Goal: Task Accomplishment & Management: Complete application form

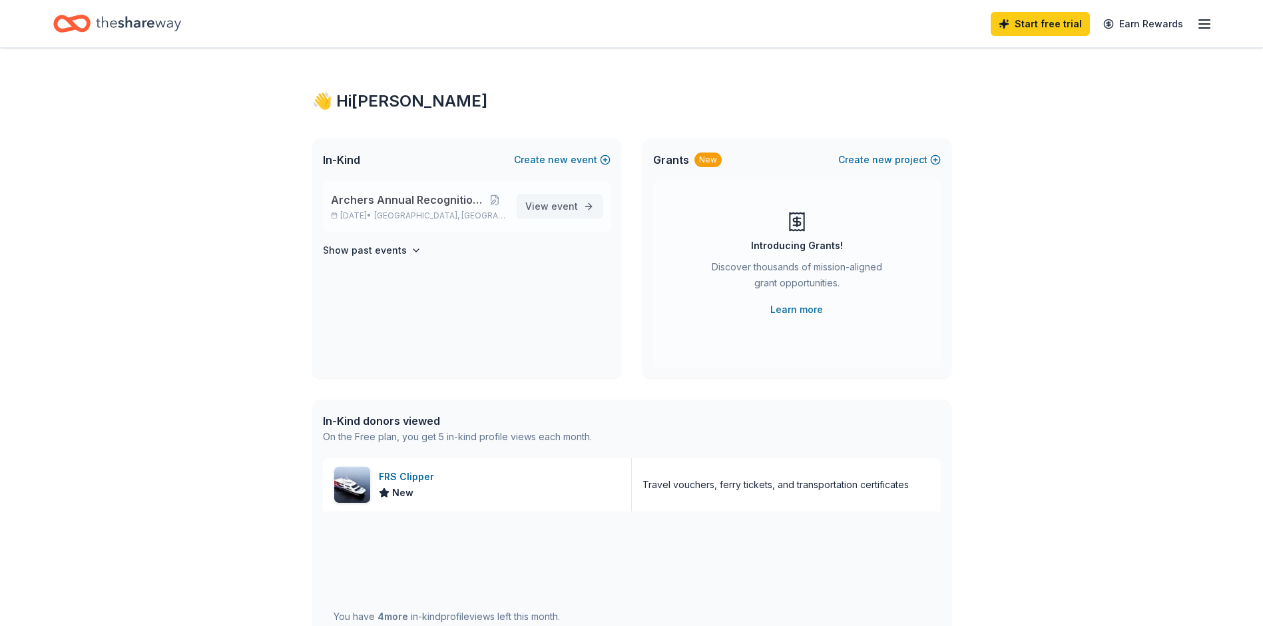
click at [547, 208] on span "View event" at bounding box center [551, 206] width 53 height 16
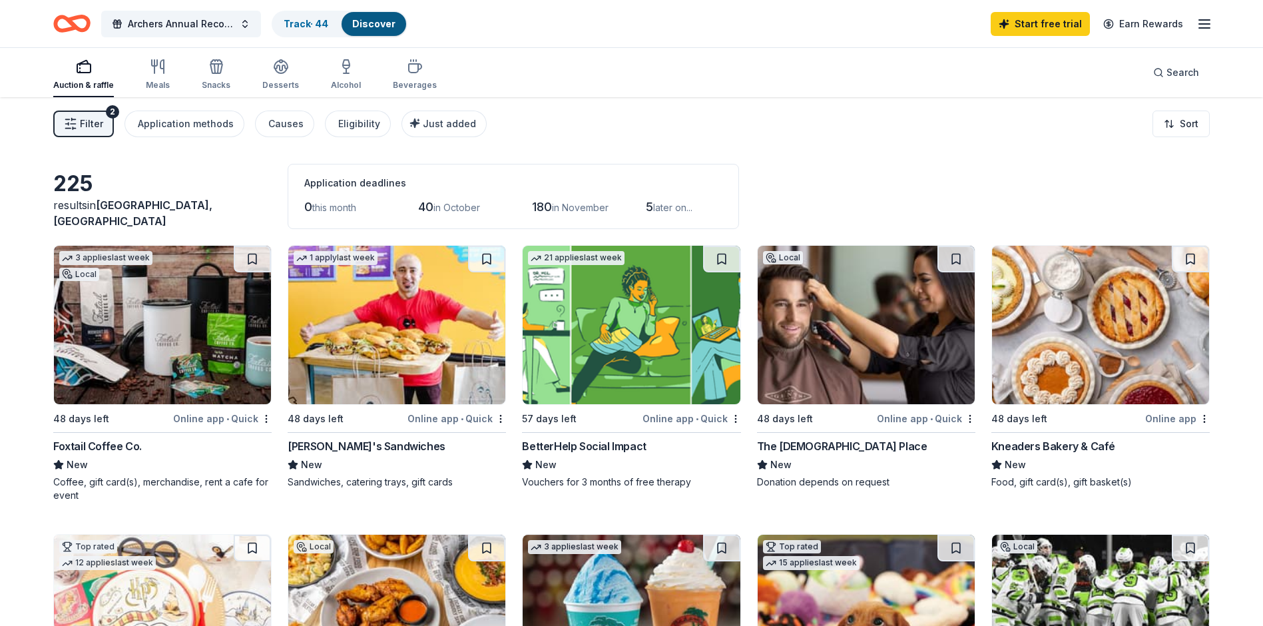
click at [1043, 449] on div "Kneaders Bakery & Café" at bounding box center [1053, 446] width 124 height 16
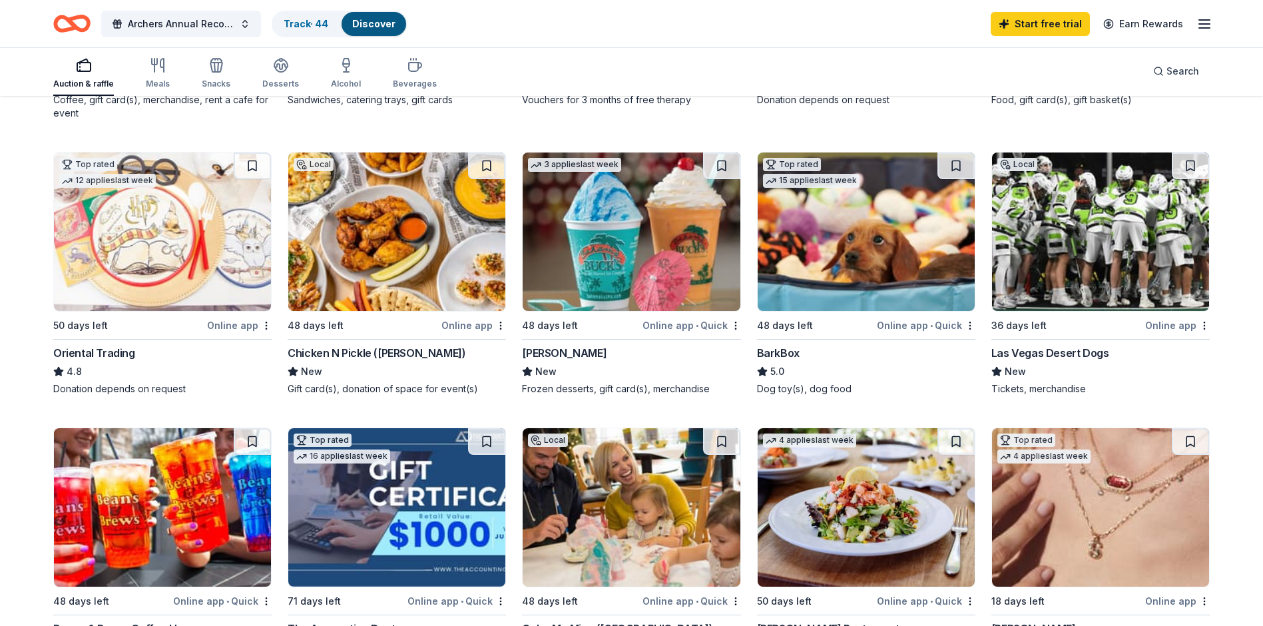
scroll to position [578, 0]
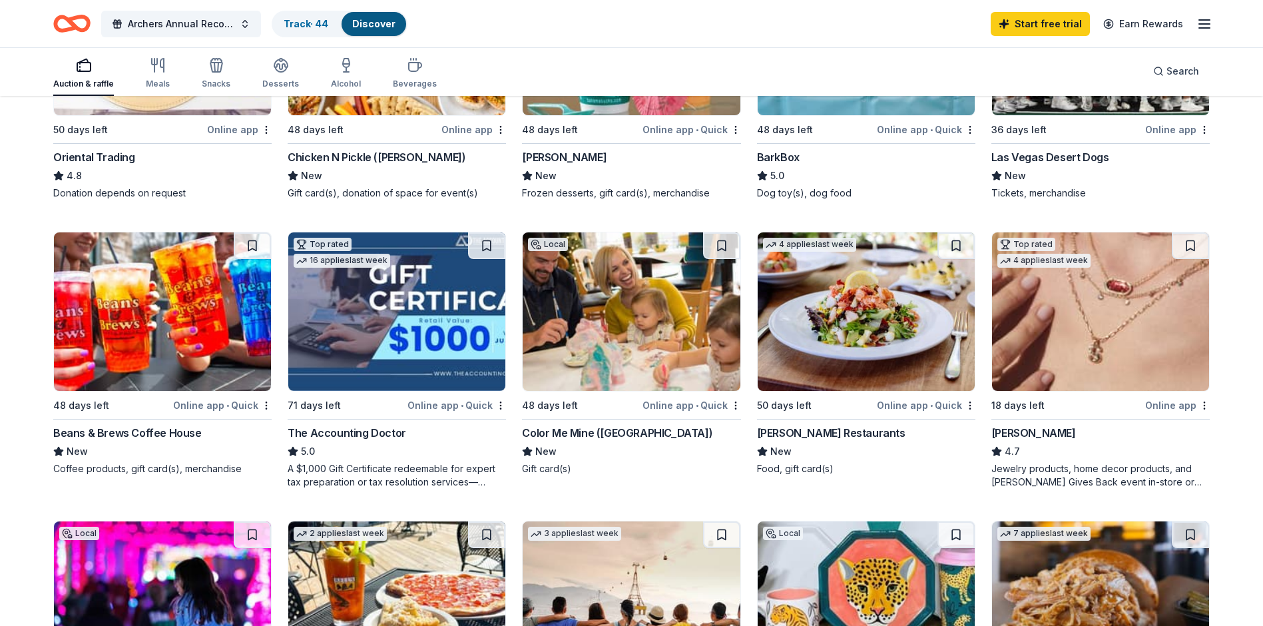
click at [1002, 433] on div "Kendra Scott" at bounding box center [1033, 433] width 85 height 16
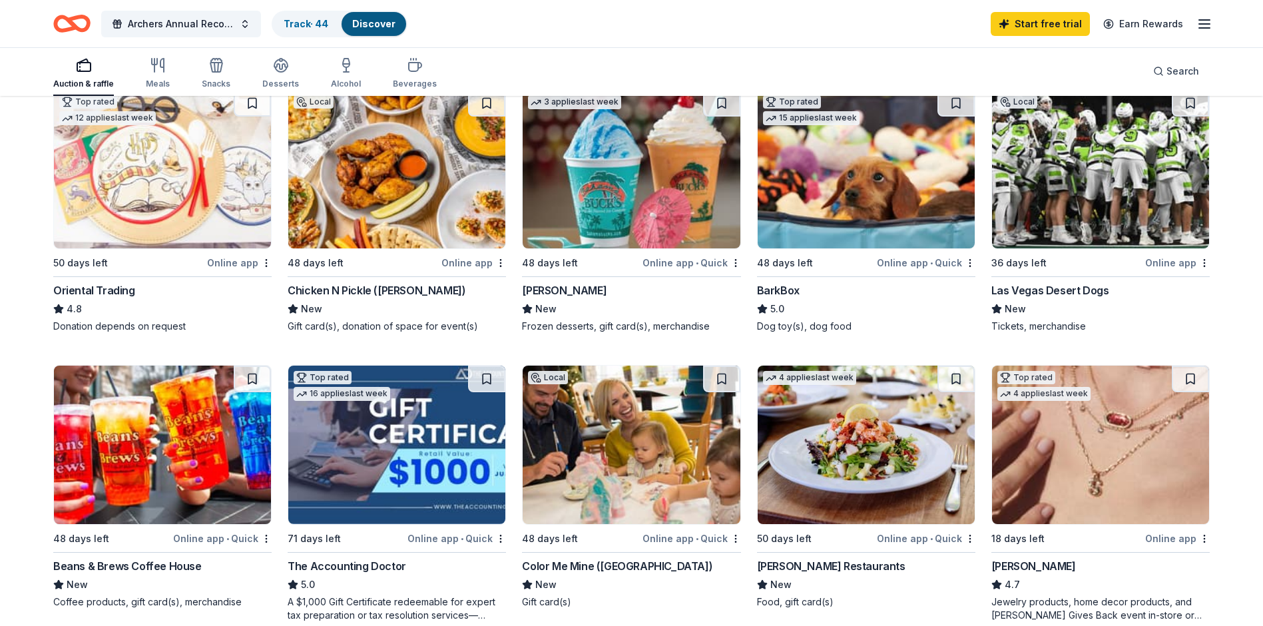
scroll to position [245, 0]
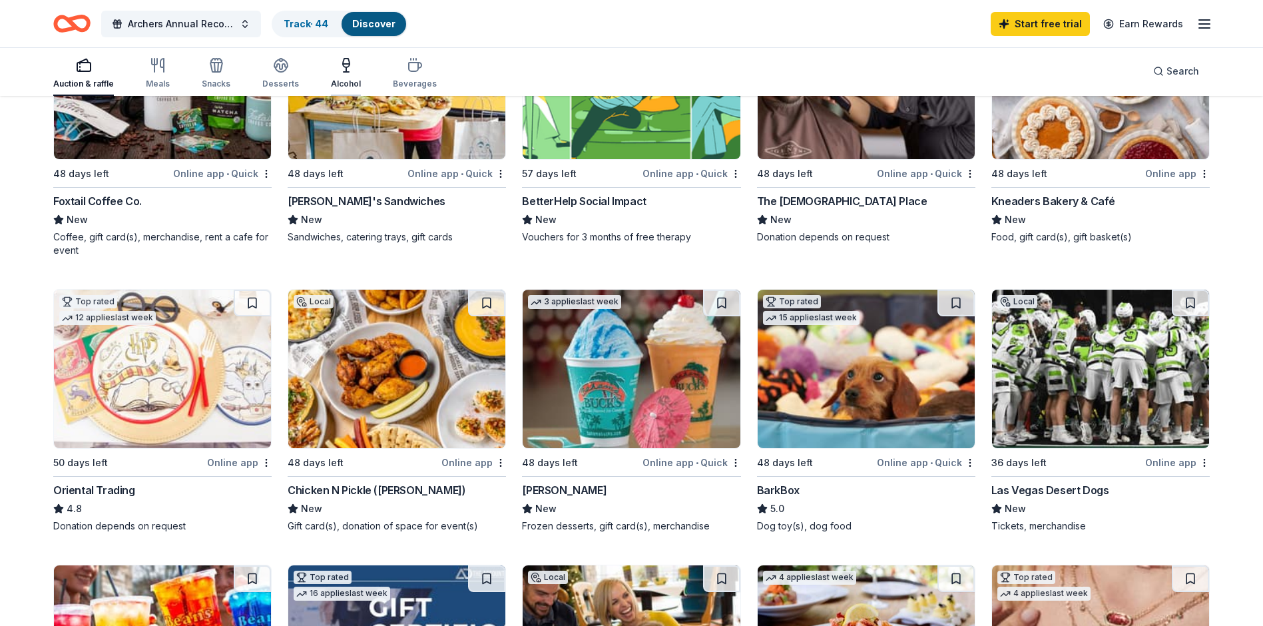
click at [338, 71] on icon "button" at bounding box center [346, 65] width 16 height 16
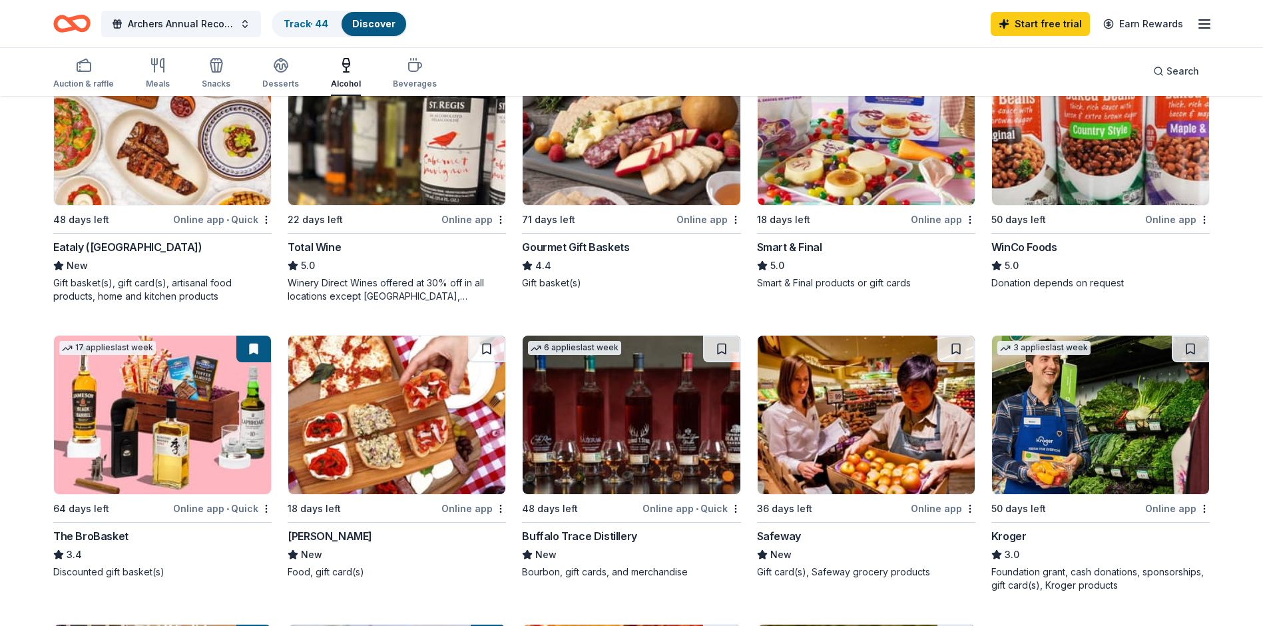
scroll to position [67, 0]
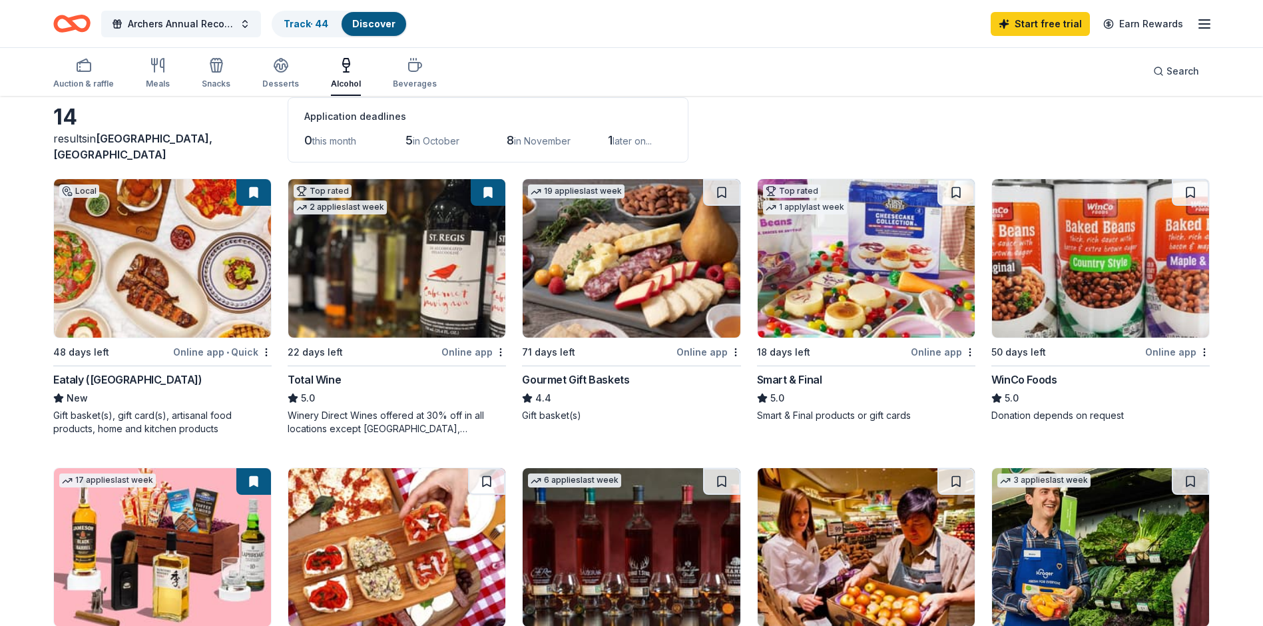
click at [311, 371] on div "Total Wine" at bounding box center [314, 379] width 53 height 16
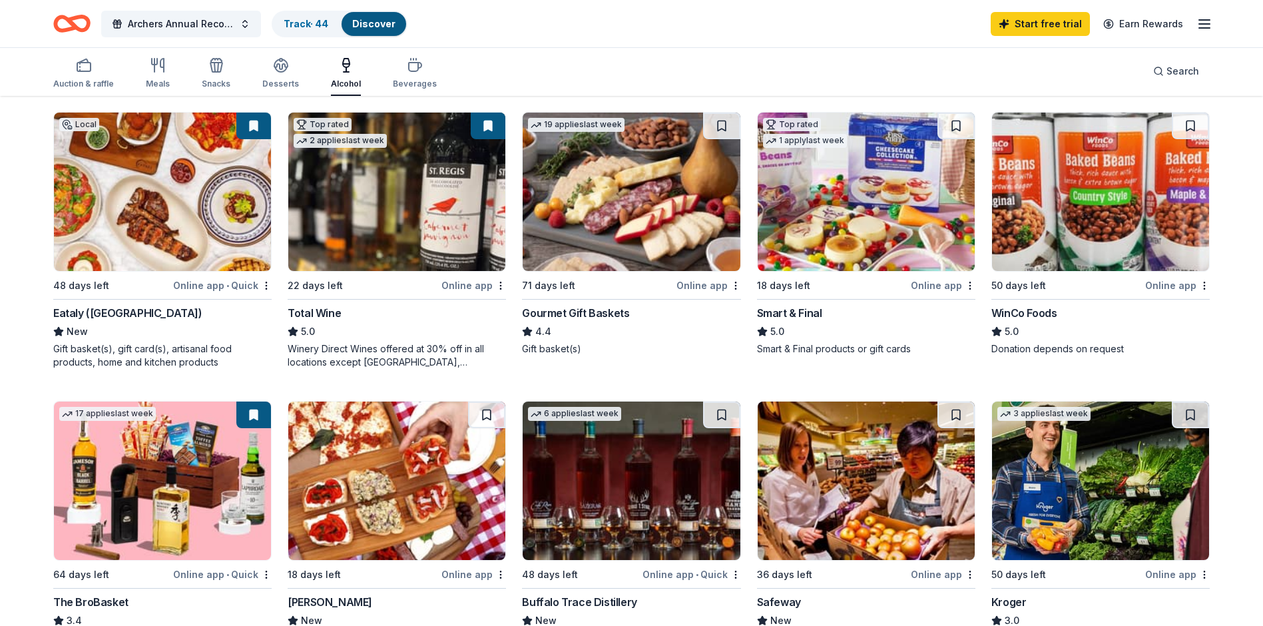
scroll to position [0, 0]
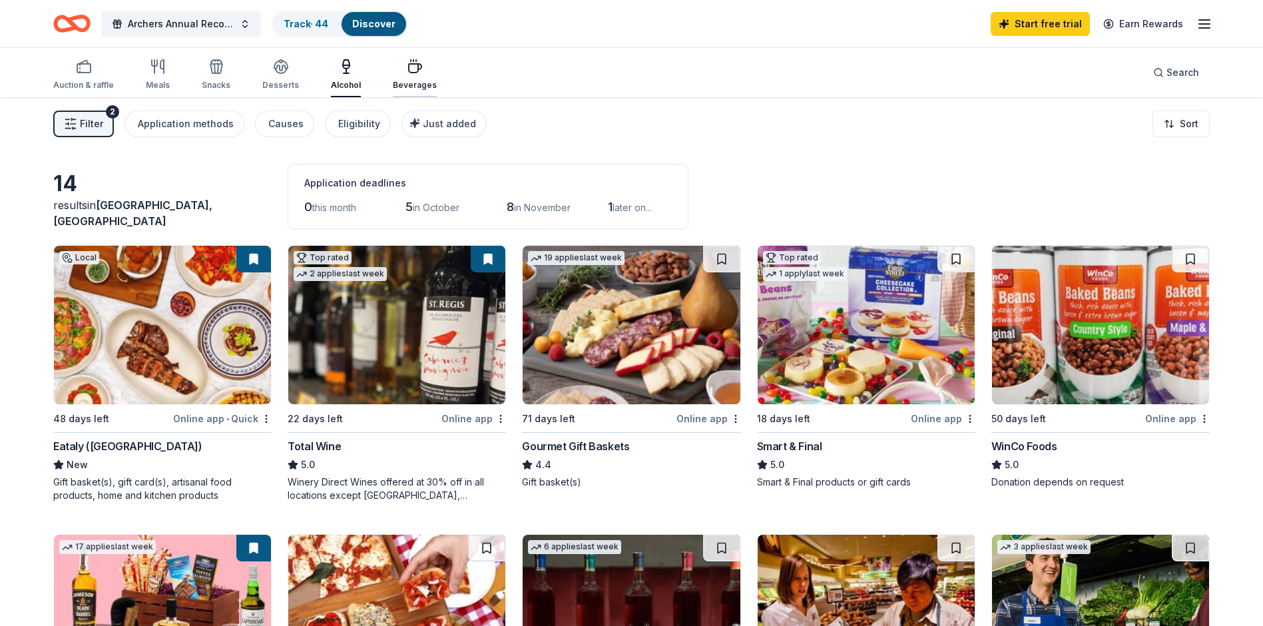
click at [393, 84] on div "Beverages" at bounding box center [415, 85] width 44 height 11
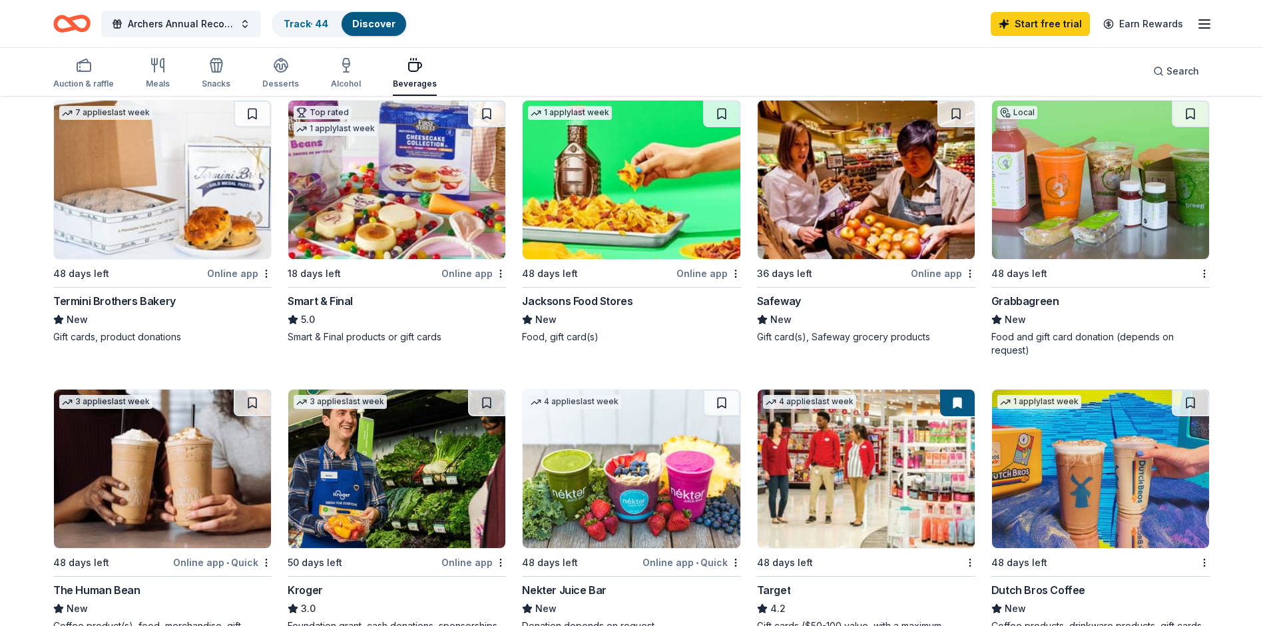
scroll to position [466, 0]
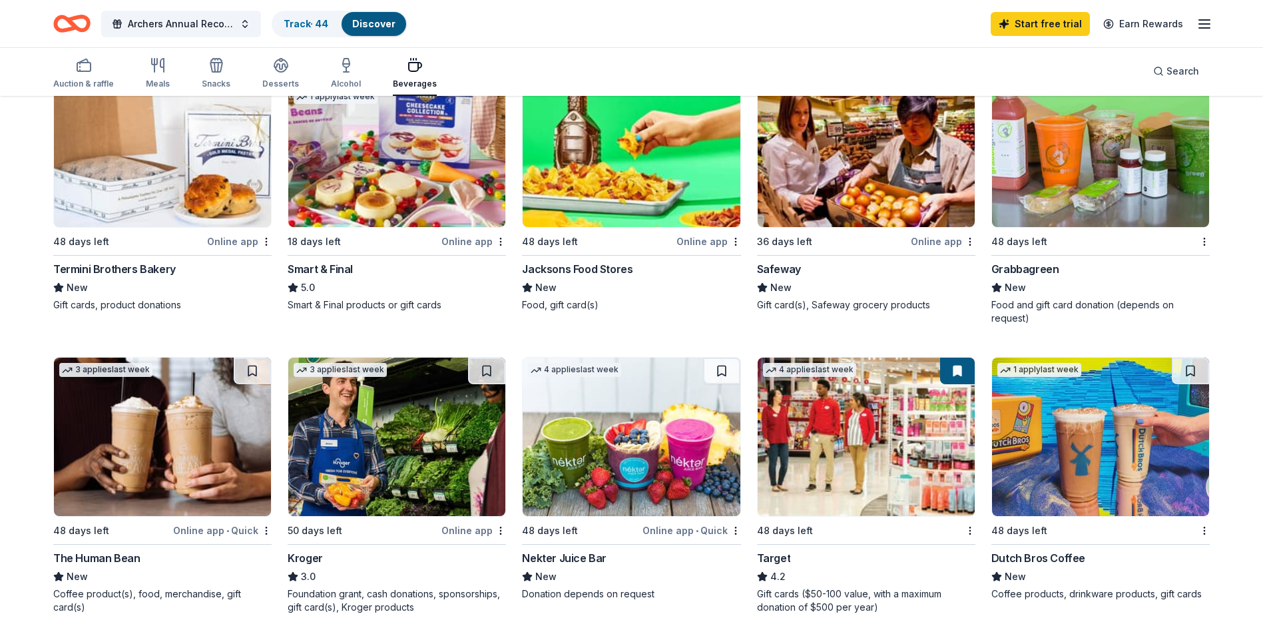
click at [776, 552] on div "Target" at bounding box center [774, 558] width 34 height 16
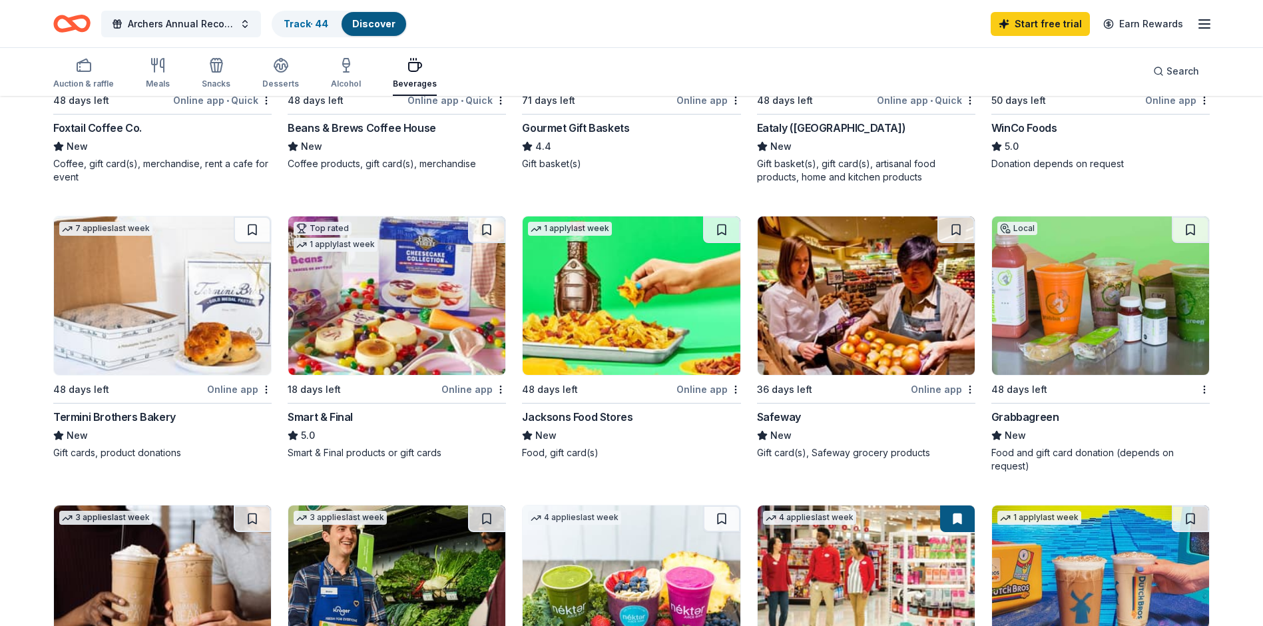
scroll to position [266, 0]
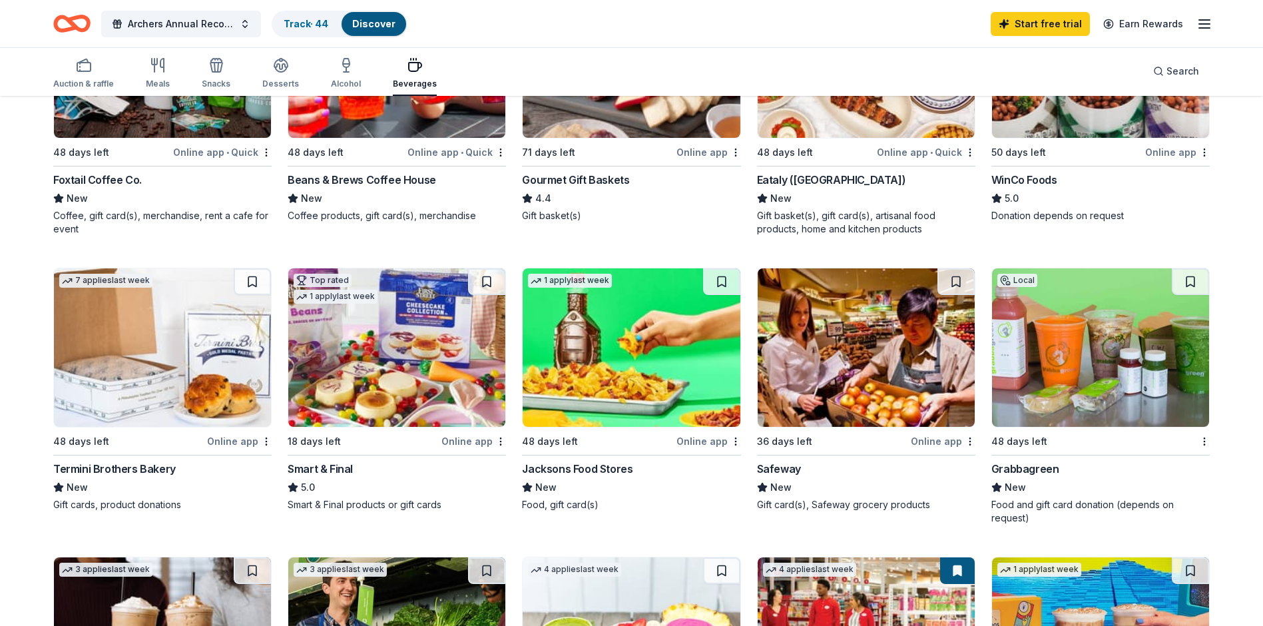
click at [1045, 180] on div "WinCo Foods" at bounding box center [1024, 180] width 66 height 16
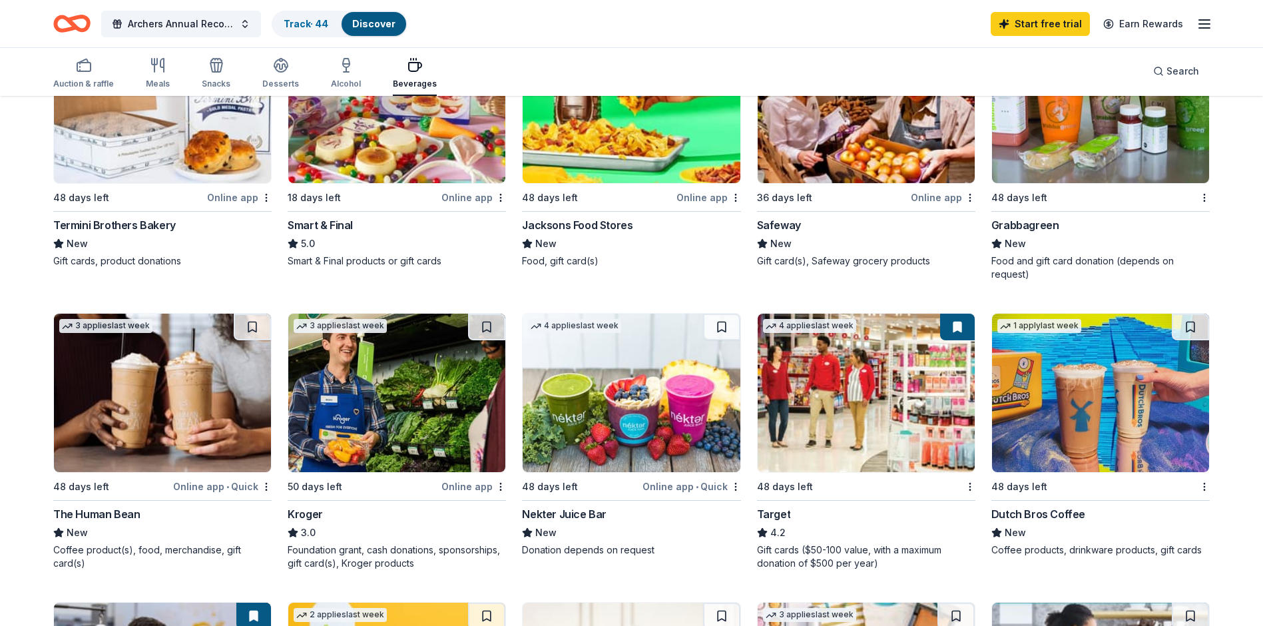
scroll to position [511, 0]
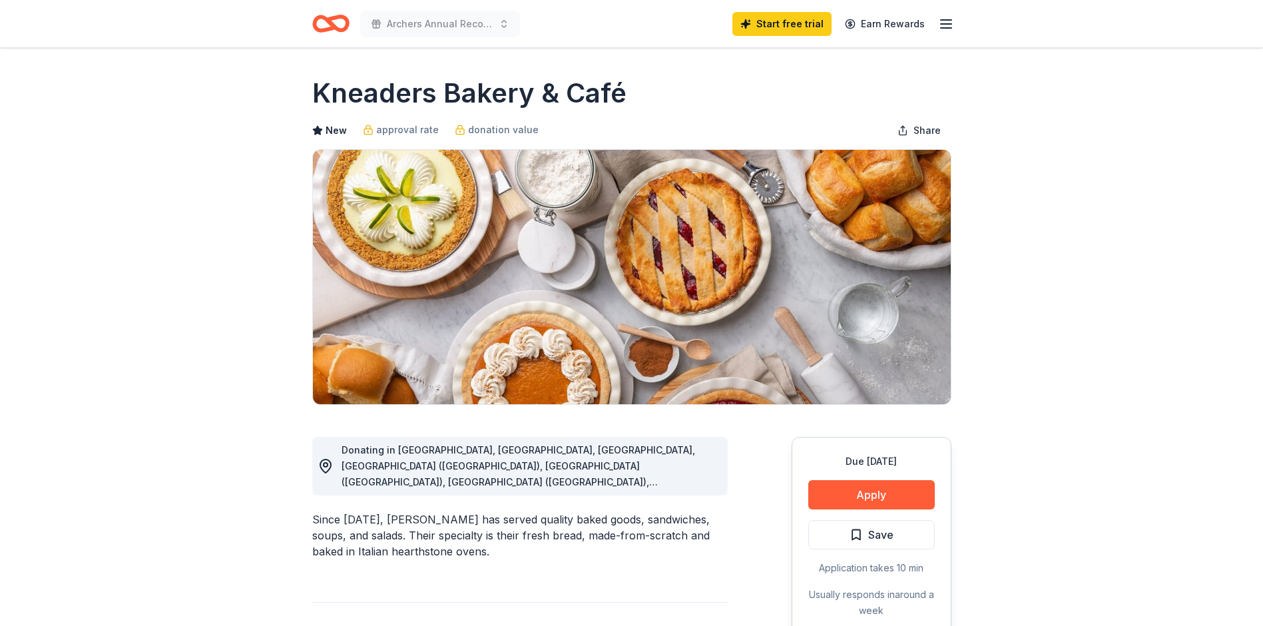
scroll to position [67, 0]
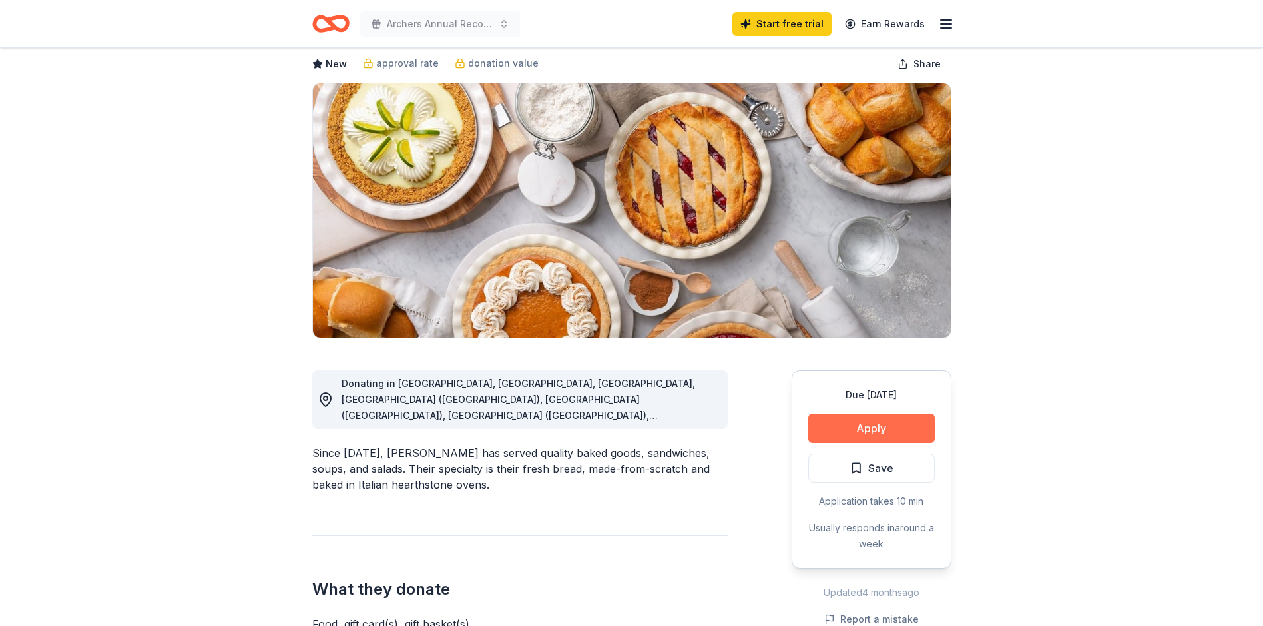
click at [842, 430] on button "Apply" at bounding box center [871, 427] width 126 height 29
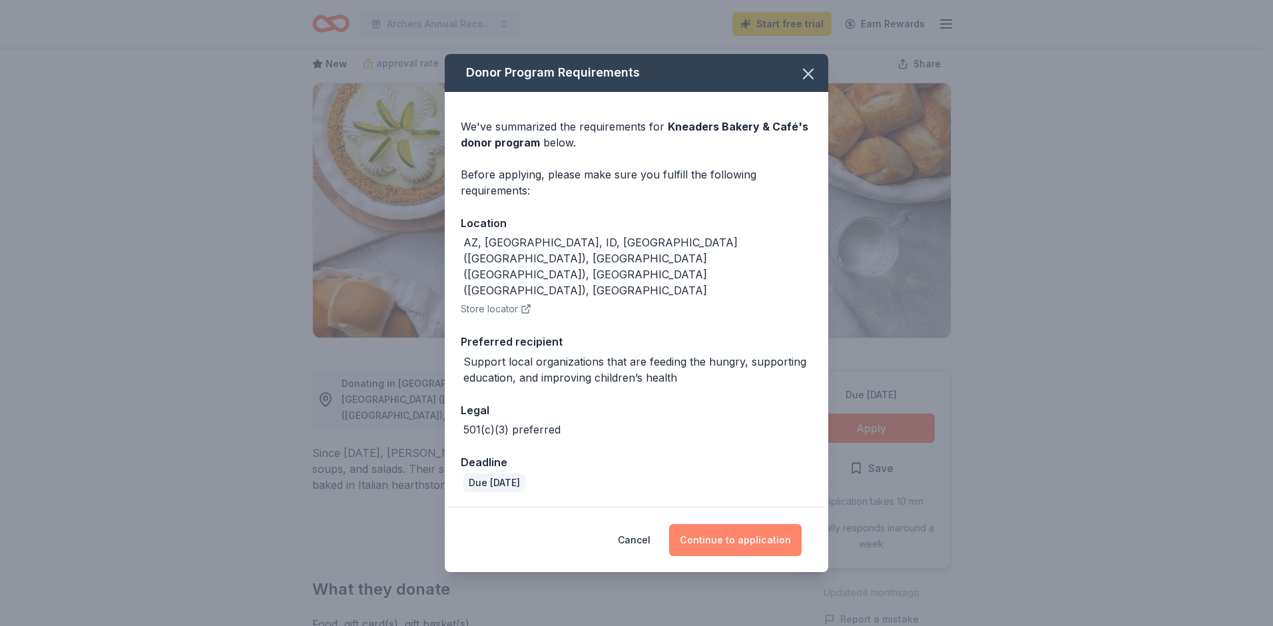
click at [707, 524] on button "Continue to application" at bounding box center [735, 540] width 132 height 32
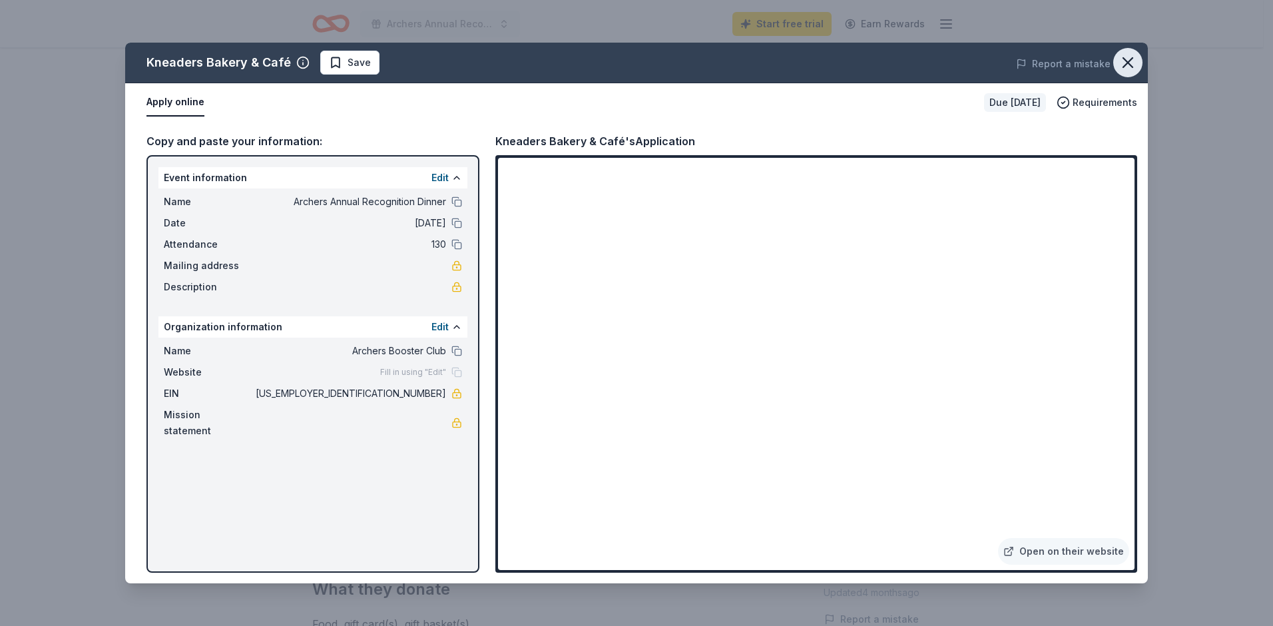
click at [1124, 63] on icon "button" at bounding box center [1127, 62] width 19 height 19
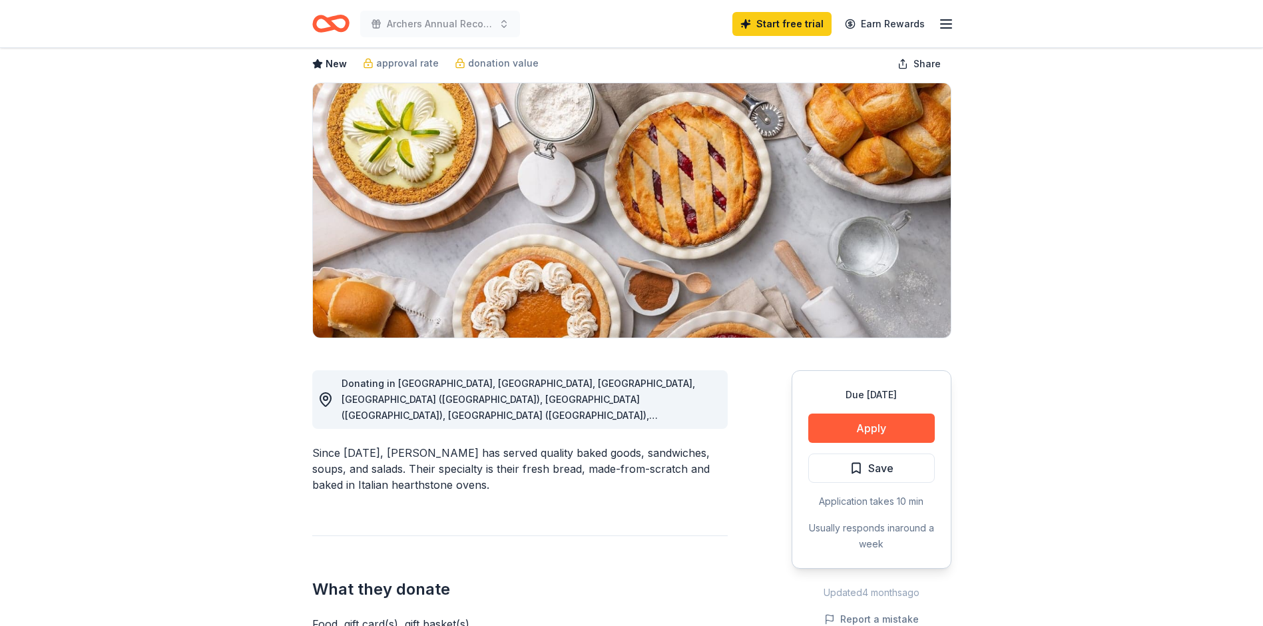
scroll to position [0, 0]
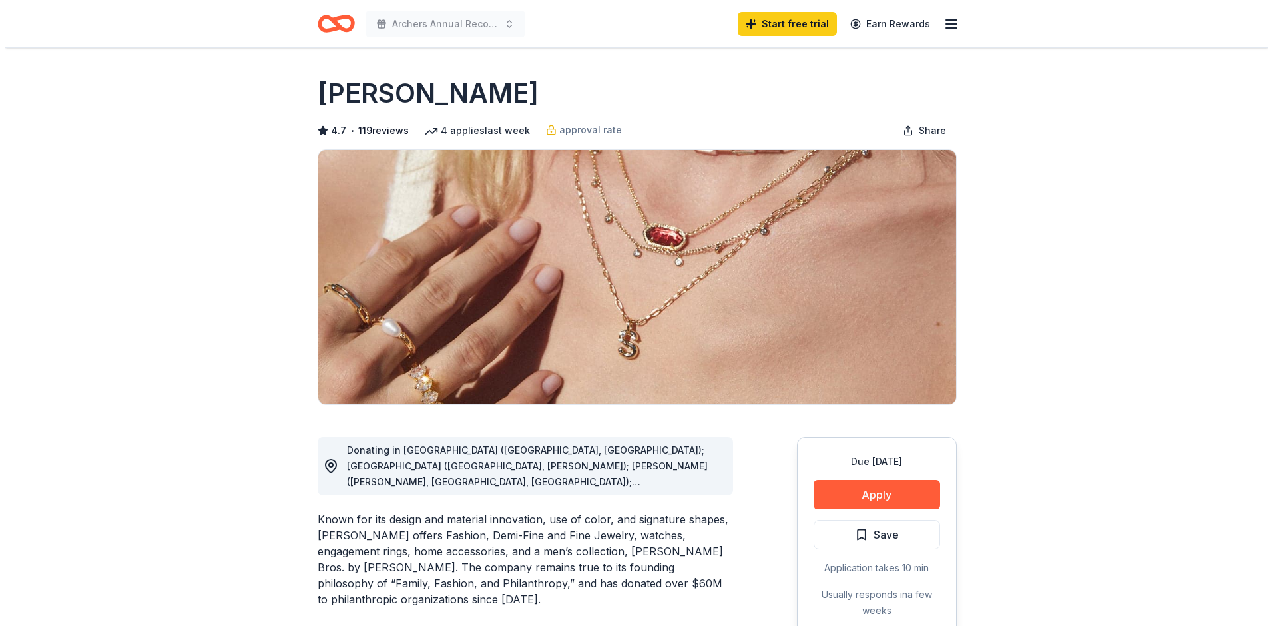
scroll to position [66, 0]
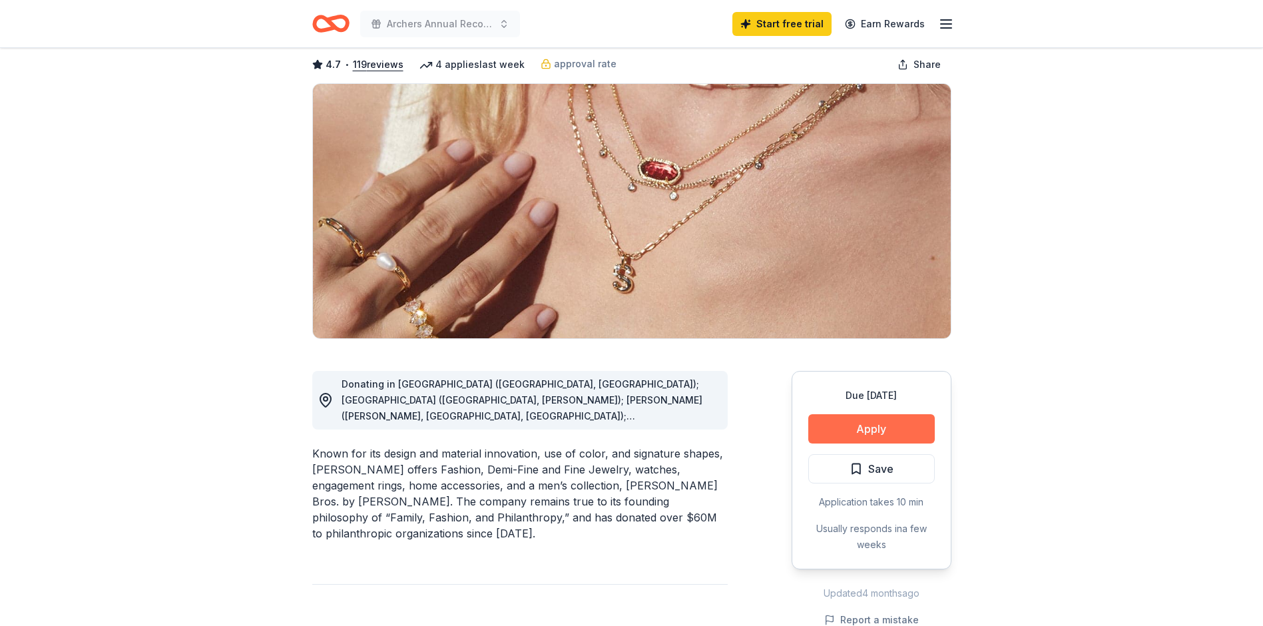
click at [831, 438] on button "Apply" at bounding box center [871, 428] width 126 height 29
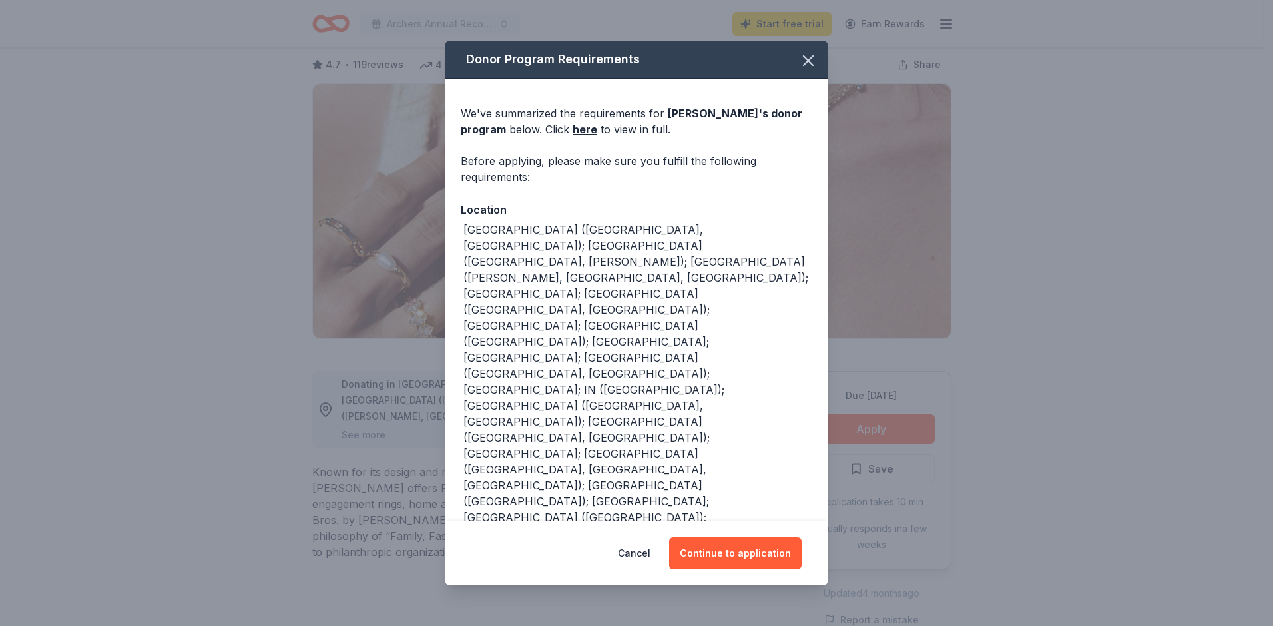
scroll to position [38, 0]
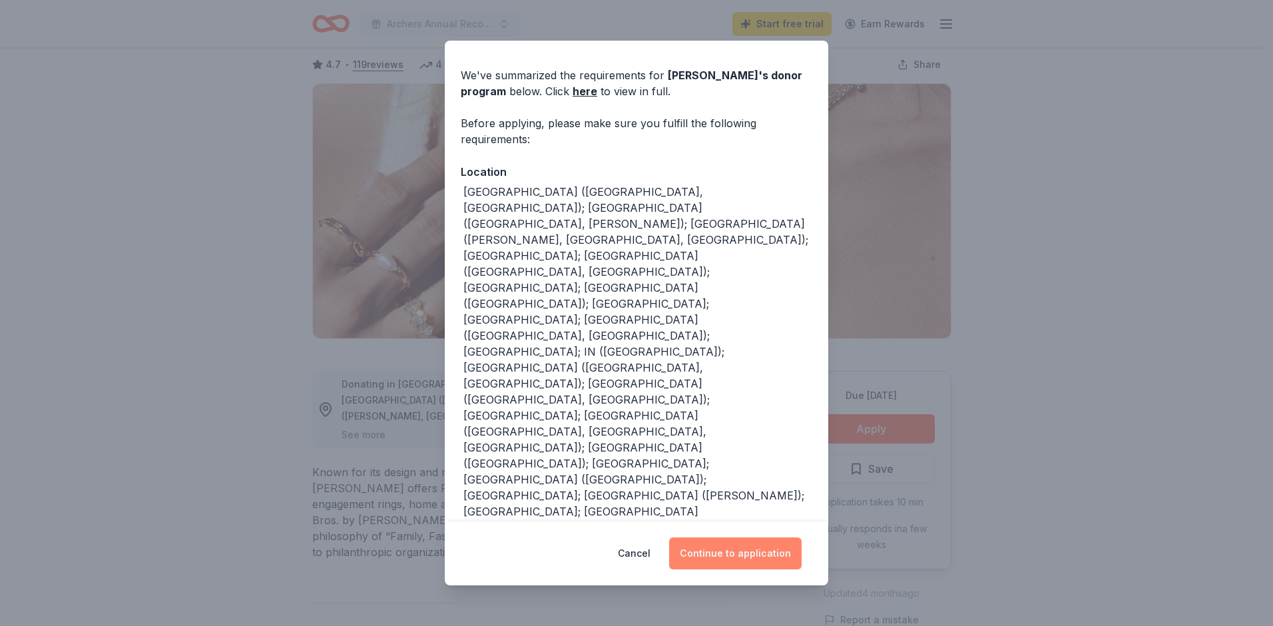
click at [729, 557] on button "Continue to application" at bounding box center [735, 553] width 132 height 32
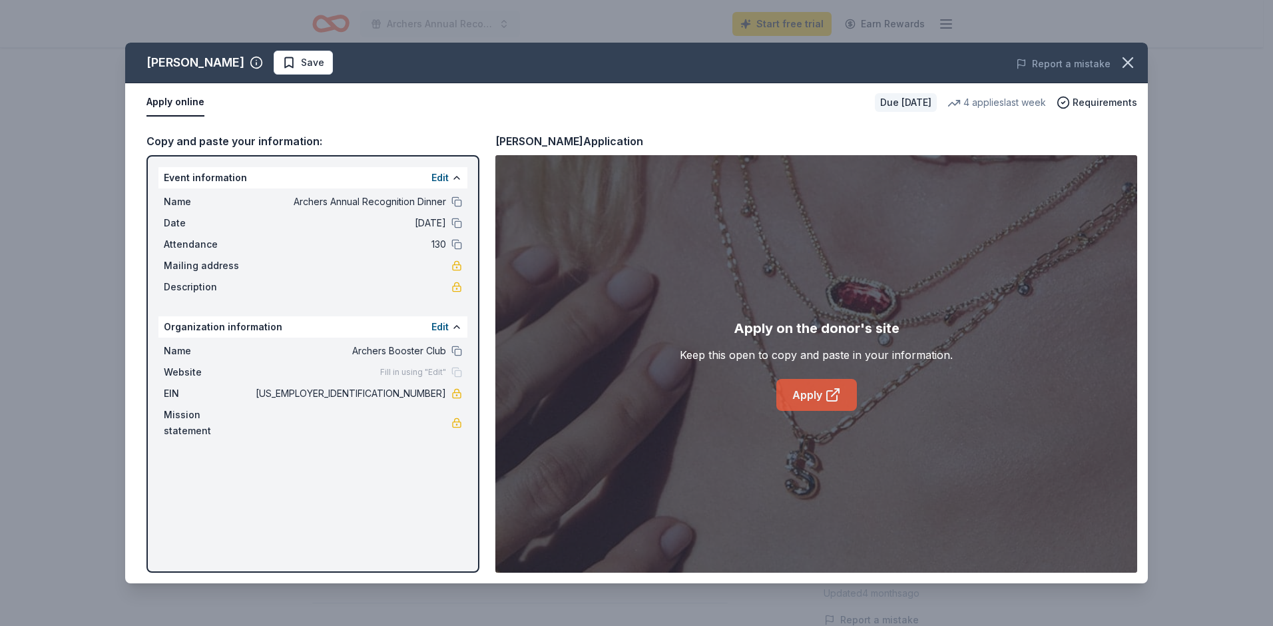
click at [806, 399] on link "Apply" at bounding box center [816, 395] width 81 height 32
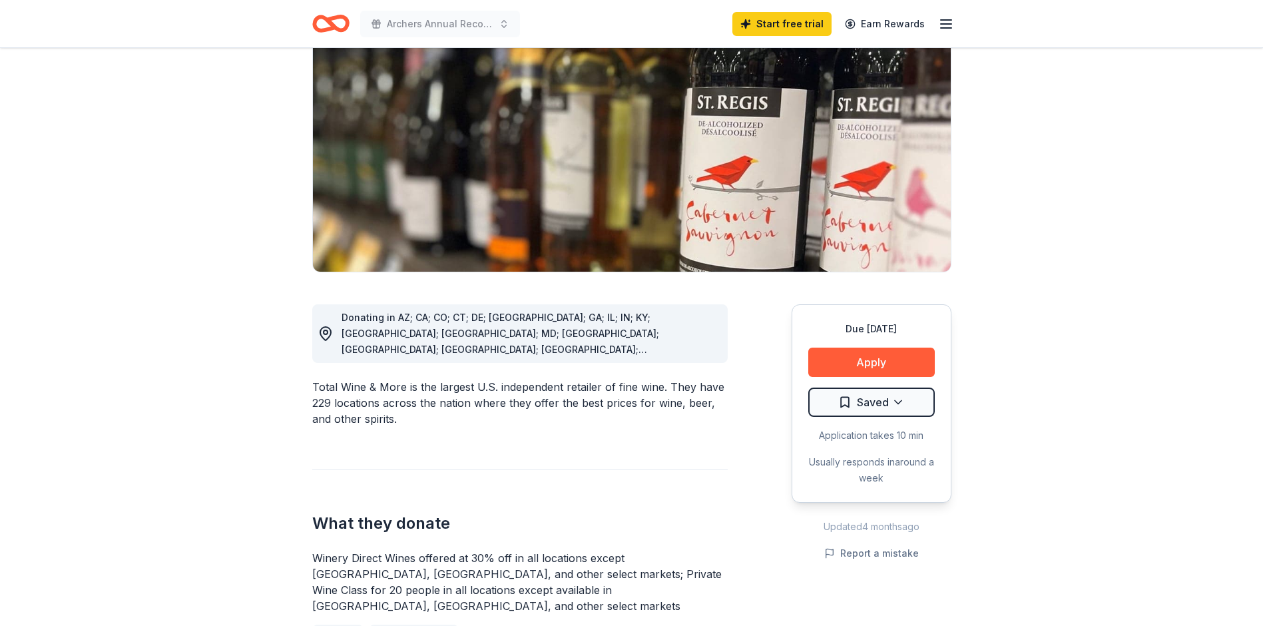
scroll to position [266, 0]
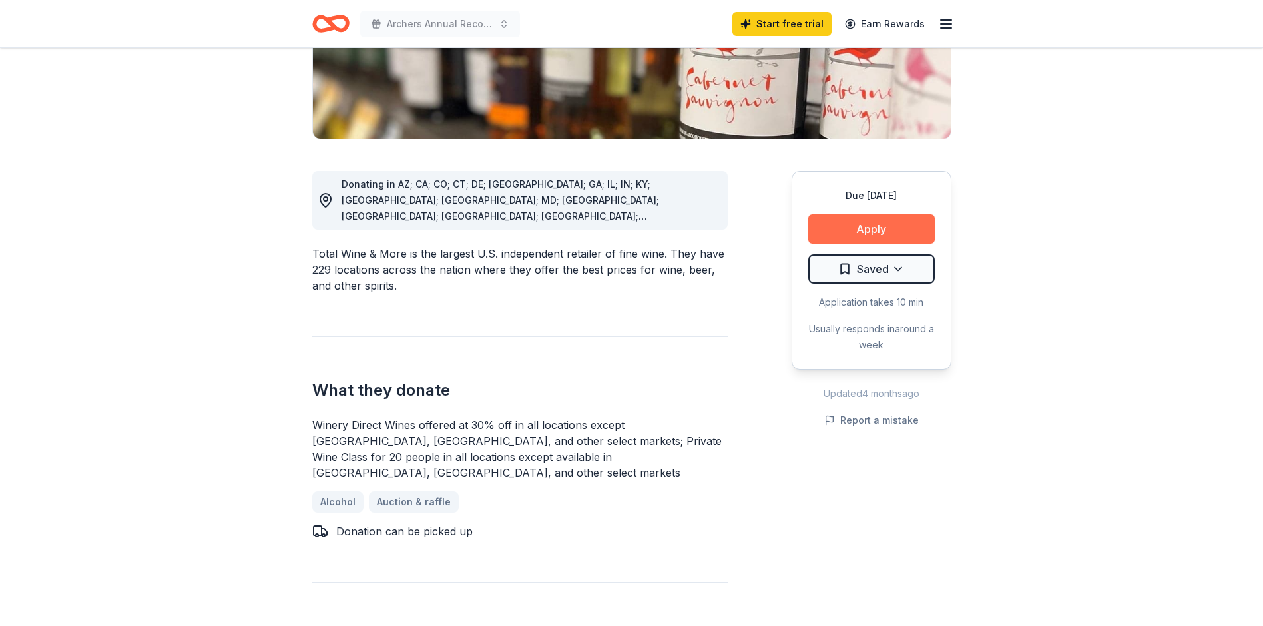
click at [878, 222] on button "Apply" at bounding box center [871, 228] width 126 height 29
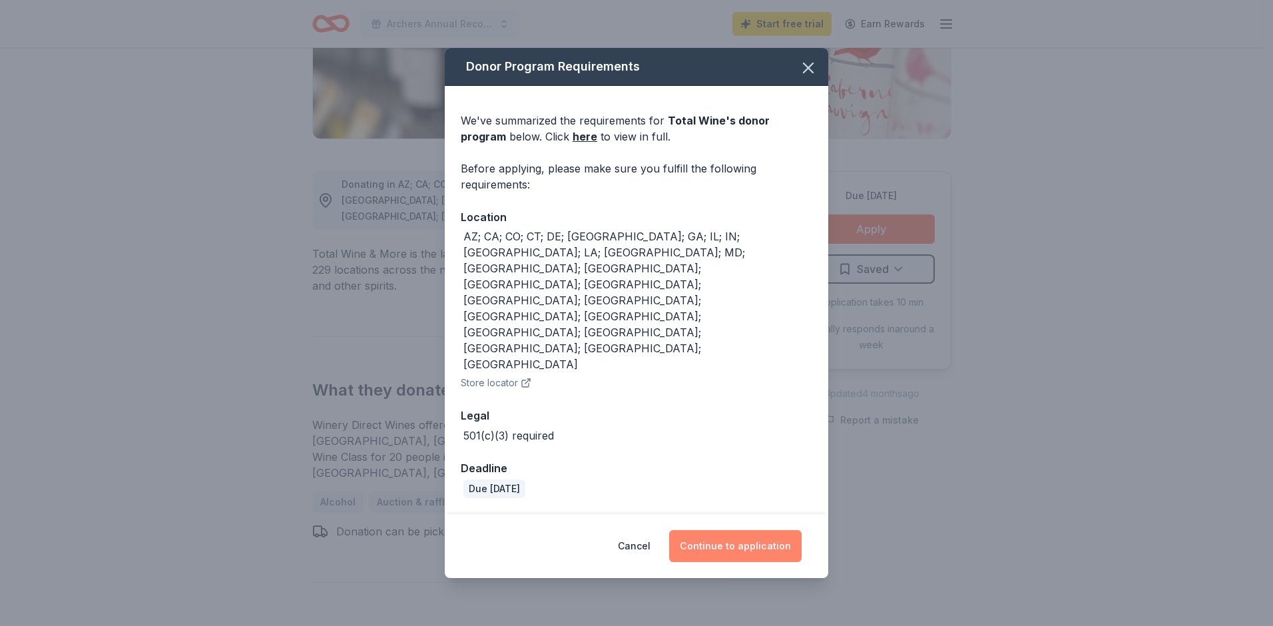
click at [722, 530] on button "Continue to application" at bounding box center [735, 546] width 132 height 32
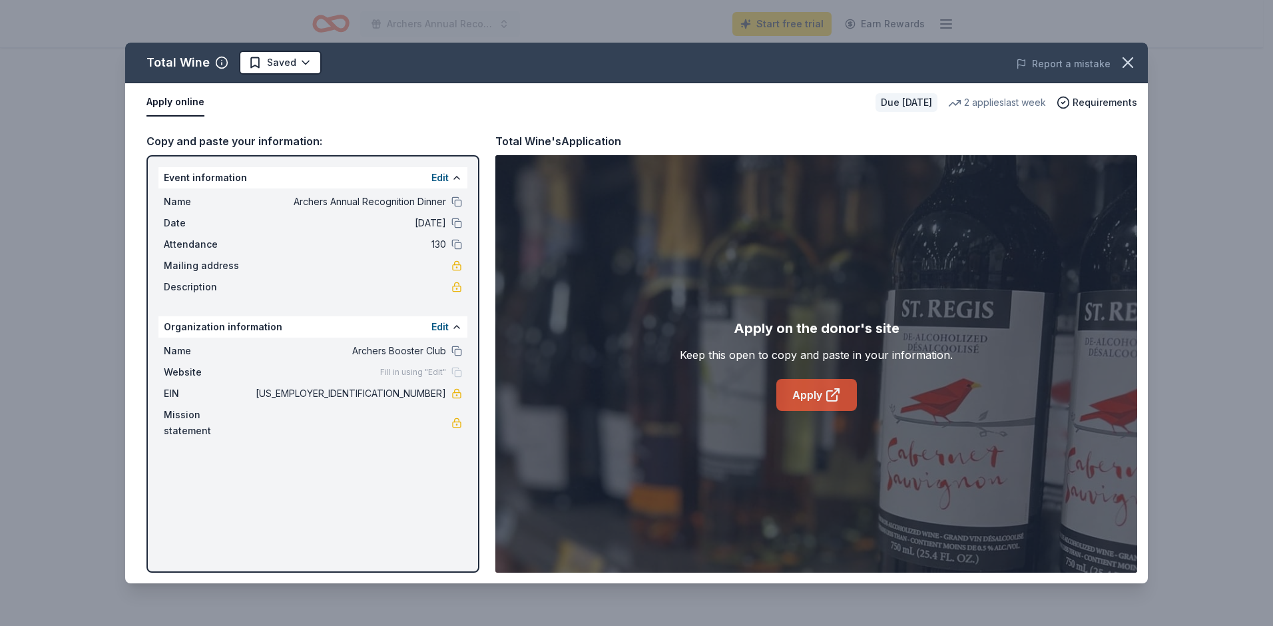
click at [799, 393] on link "Apply" at bounding box center [816, 395] width 81 height 32
click at [1128, 72] on button "button" at bounding box center [1127, 62] width 29 height 29
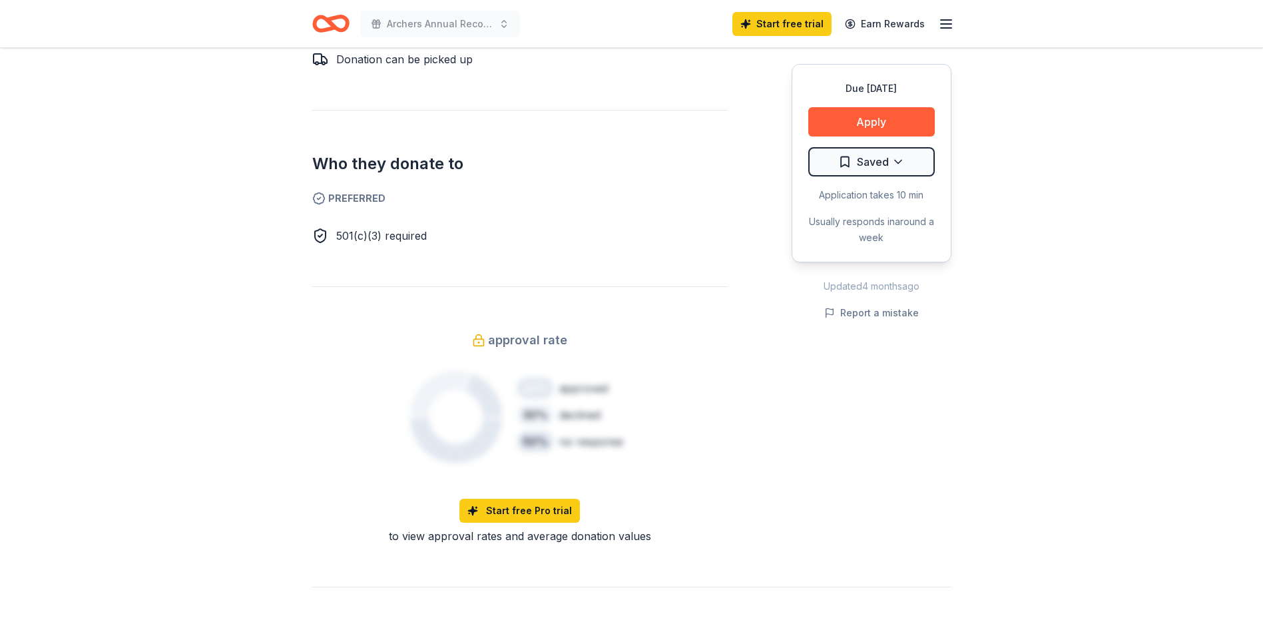
scroll to position [799, 0]
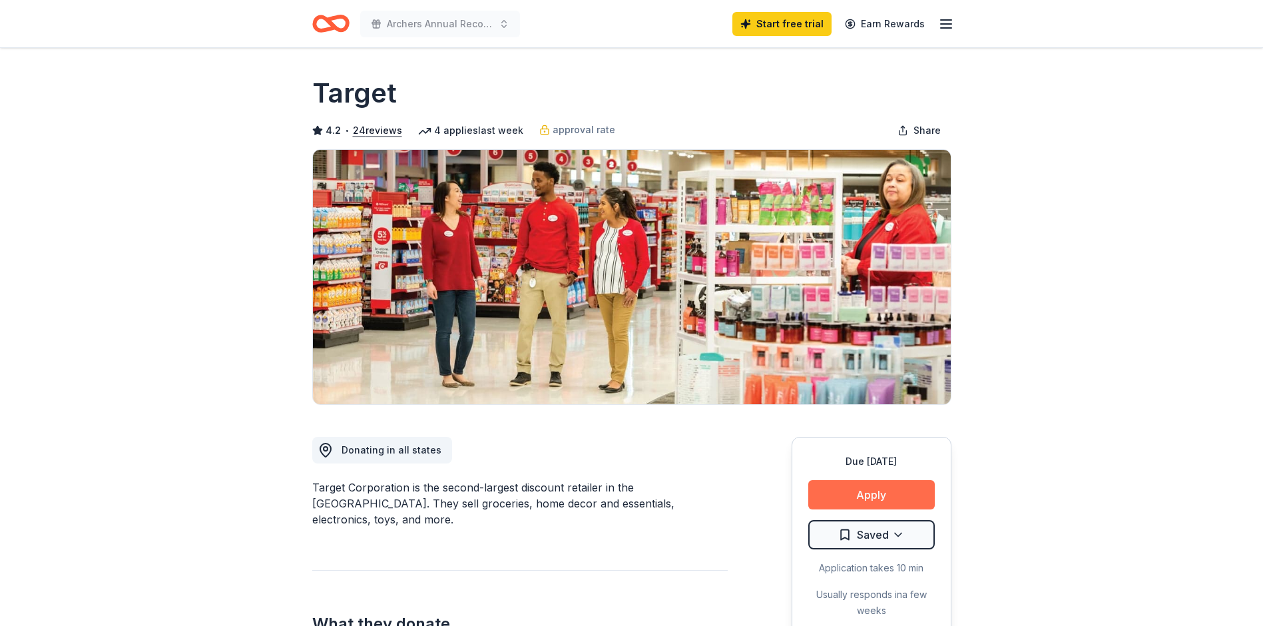
click at [898, 491] on button "Apply" at bounding box center [871, 494] width 126 height 29
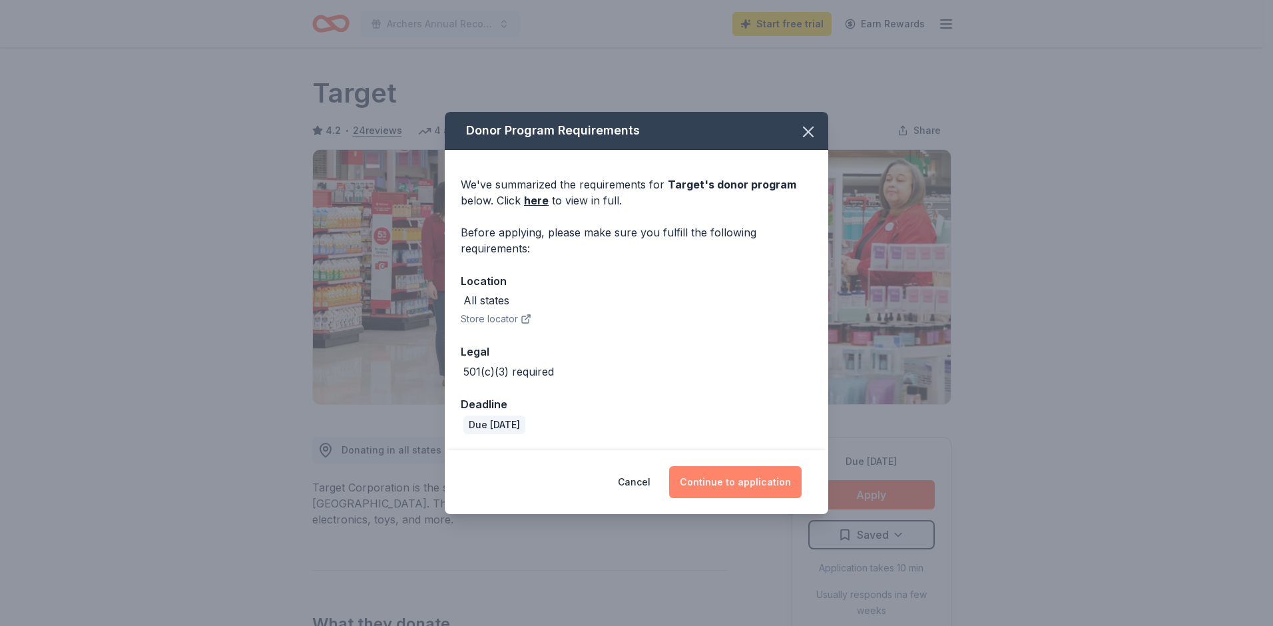
click at [717, 481] on button "Continue to application" at bounding box center [735, 482] width 132 height 32
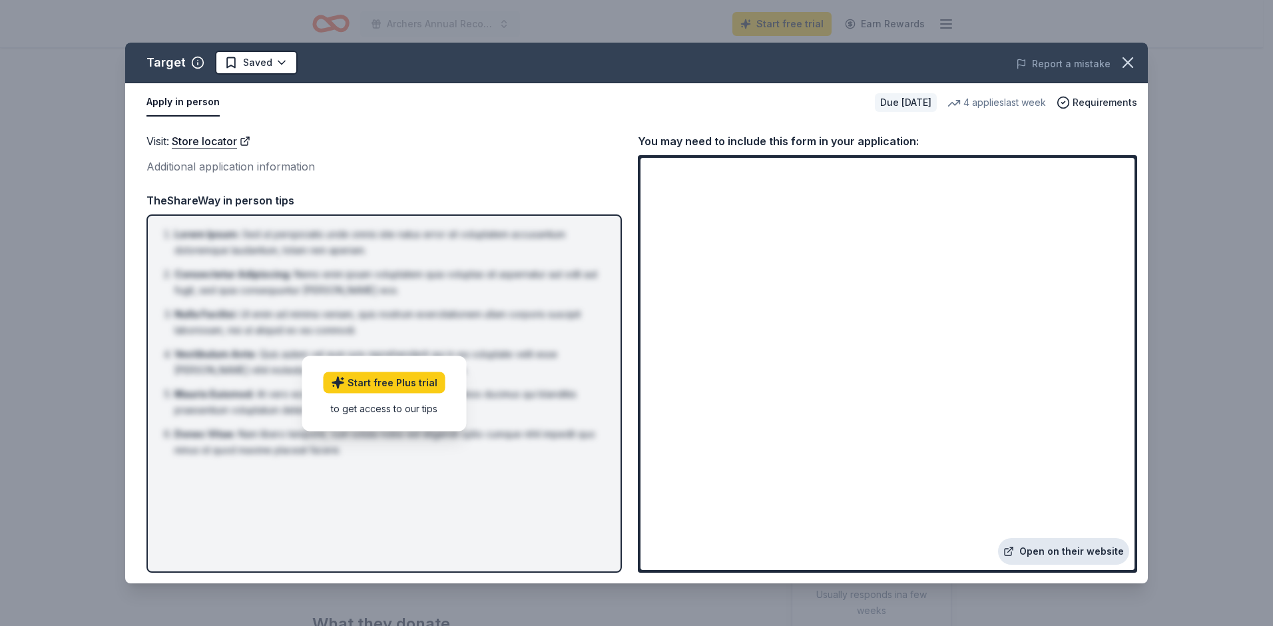
click at [1075, 550] on link "Open on their website" at bounding box center [1063, 551] width 131 height 27
